Goal: Task Accomplishment & Management: Manage account settings

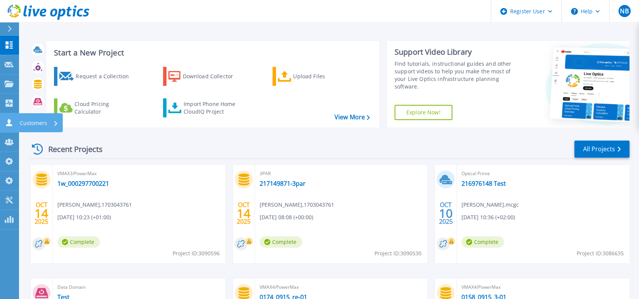
click at [5, 126] on icon at bounding box center [9, 122] width 9 height 7
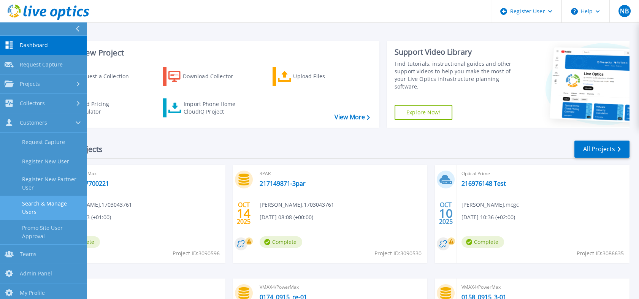
click at [64, 208] on link "Search & Manage Users" at bounding box center [43, 208] width 87 height 24
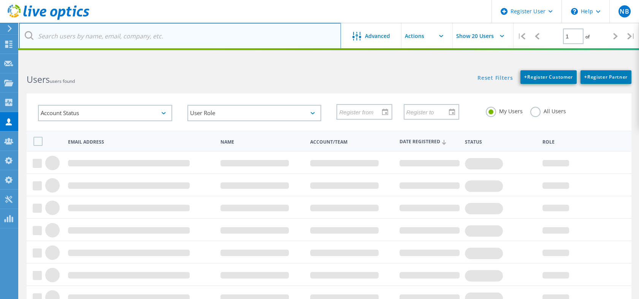
click at [154, 36] on input "text" at bounding box center [180, 36] width 322 height 27
paste input "dbai@novanetworks.com"
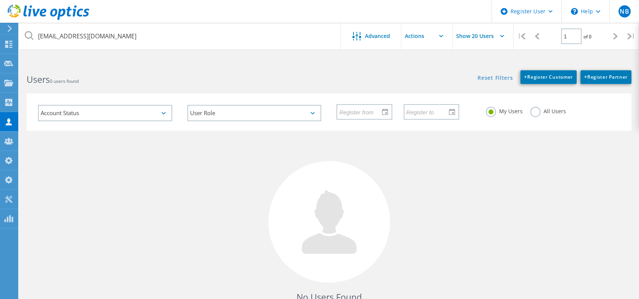
click at [531, 114] on label "All Users" at bounding box center [548, 110] width 36 height 7
click at [0, 0] on input "All Users" at bounding box center [0, 0] width 0 height 0
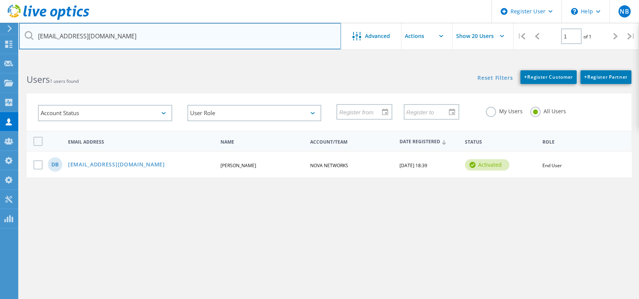
drag, startPoint x: 51, startPoint y: 37, endPoint x: 24, endPoint y: 38, distance: 26.6
click at [24, 38] on div "dbai@novanetworks.com" at bounding box center [179, 36] width 321 height 27
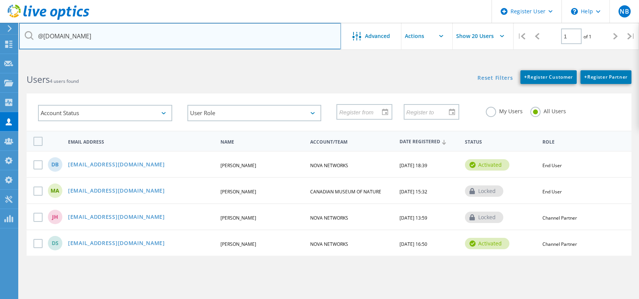
type input "dbai@novanetworks.com"
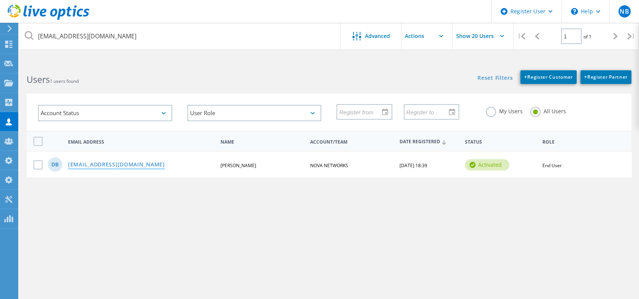
click at [100, 166] on link "dbai@novanetworks.com" at bounding box center [116, 165] width 97 height 6
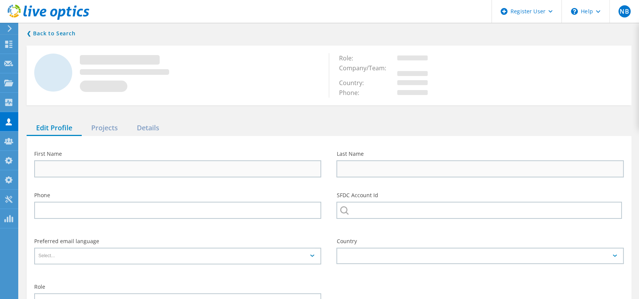
type input "David"
type input "Bai"
type input "NOVA NETWORKS"
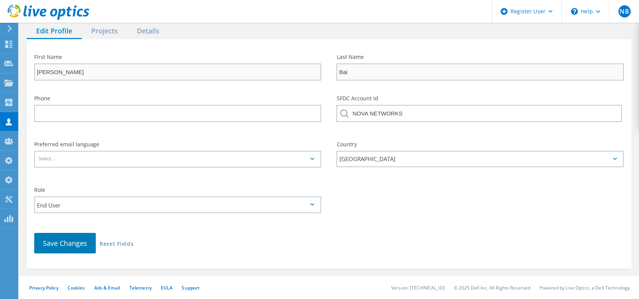
scroll to position [97, 0]
click at [51, 201] on input "End User" at bounding box center [175, 205] width 280 height 16
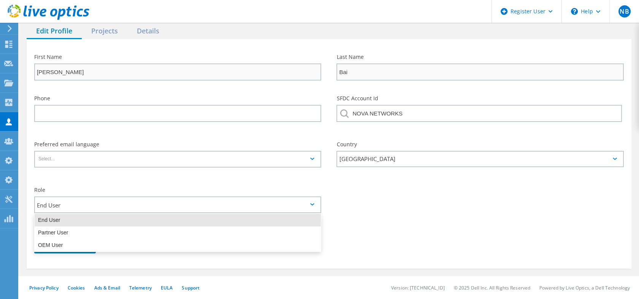
click at [49, 230] on div "Partner User" at bounding box center [178, 232] width 286 height 13
type input "Partner User"
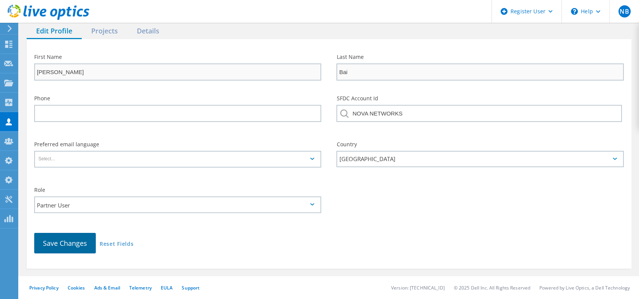
click at [52, 249] on button "Save Changes" at bounding box center [65, 243] width 62 height 21
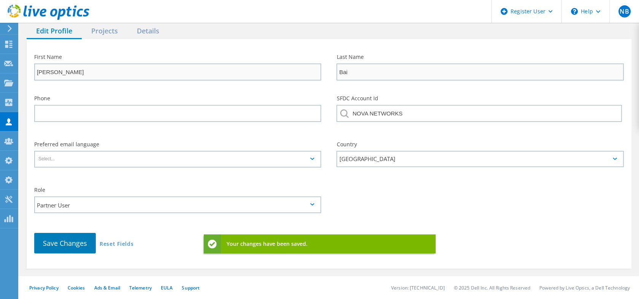
click at [68, 13] on use at bounding box center [49, 12] width 82 height 15
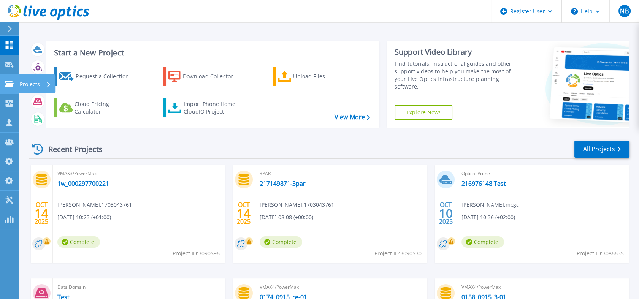
click at [9, 89] on link "Projects Projects" at bounding box center [9, 83] width 19 height 19
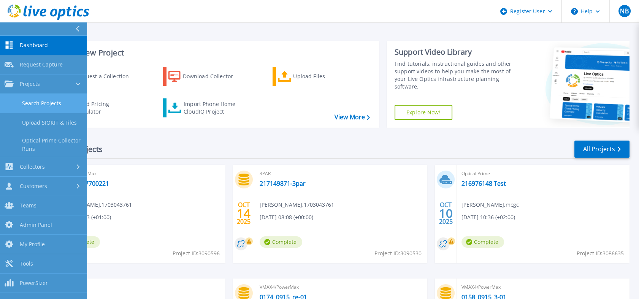
click at [35, 95] on link "Search Projects" at bounding box center [43, 103] width 87 height 19
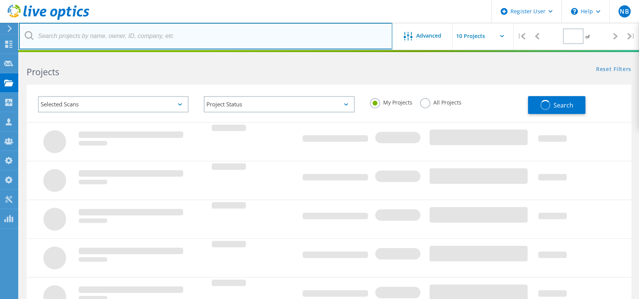
type input "1"
click at [134, 46] on input "text" at bounding box center [205, 36] width 373 height 27
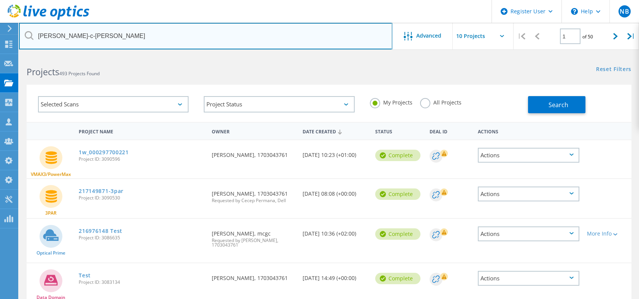
type input "[PERSON_NAME]-c-[PERSON_NAME]"
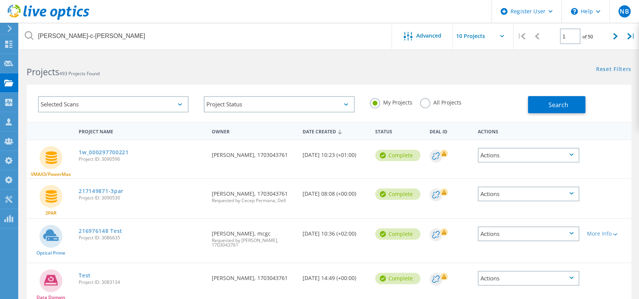
click at [432, 106] on div "All Projects" at bounding box center [440, 103] width 41 height 11
click at [434, 100] on label "All Projects" at bounding box center [440, 101] width 41 height 7
click at [0, 0] on input "All Projects" at bounding box center [0, 0] width 0 height 0
click at [527, 106] on div "My Projects All Projects" at bounding box center [445, 103] width 166 height 28
click at [532, 106] on button "Search" at bounding box center [556, 104] width 57 height 17
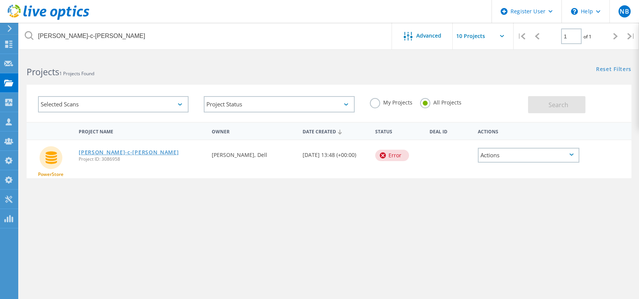
click at [107, 152] on link "jimmy-c-korn" at bounding box center [129, 152] width 100 height 5
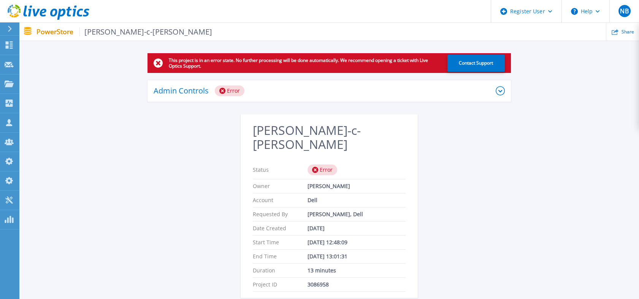
click at [238, 80] on div "Admin Controls Error" at bounding box center [328, 91] width 363 height 22
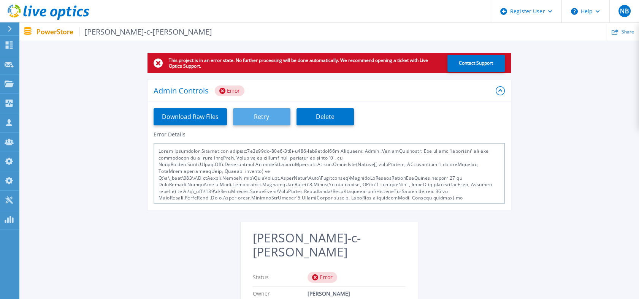
click at [258, 115] on button "Retry" at bounding box center [261, 116] width 57 height 17
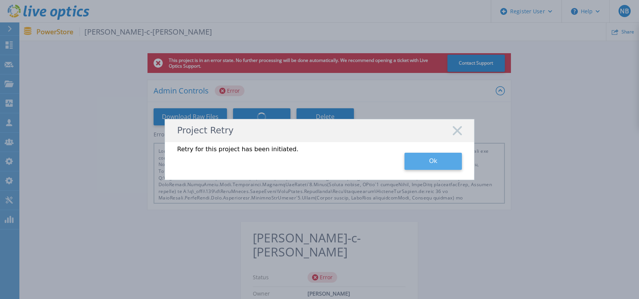
click at [414, 158] on button "Ok" at bounding box center [432, 161] width 57 height 17
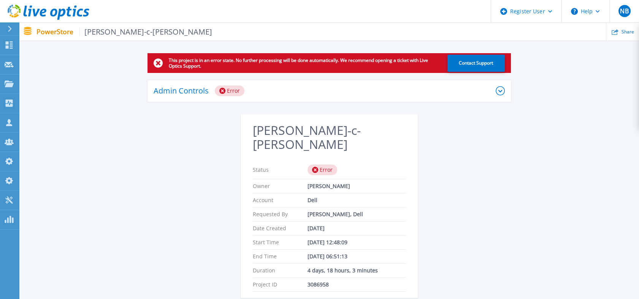
click at [76, 12] on icon at bounding box center [49, 13] width 82 height 16
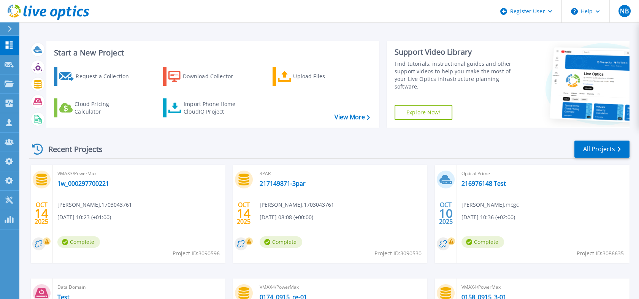
click at [76, 9] on icon at bounding box center [49, 13] width 82 height 16
